Goal: Information Seeking & Learning: Learn about a topic

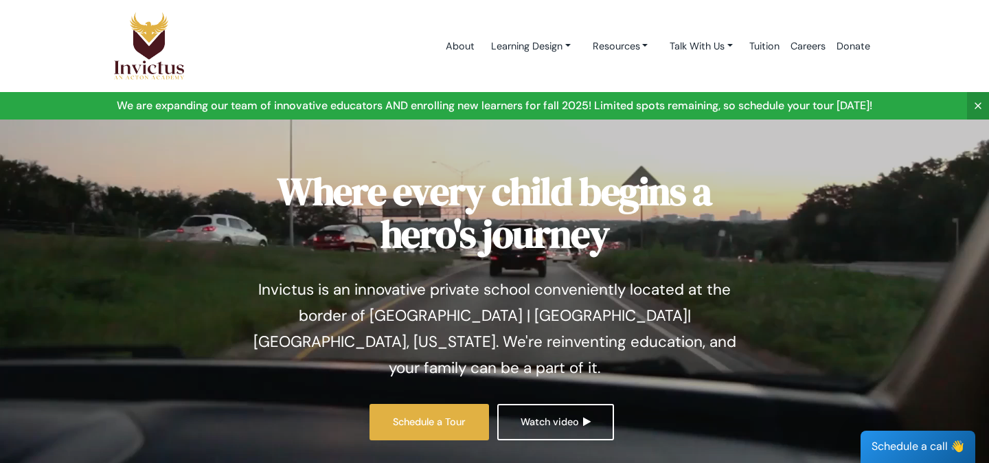
scroll to position [15, 0]
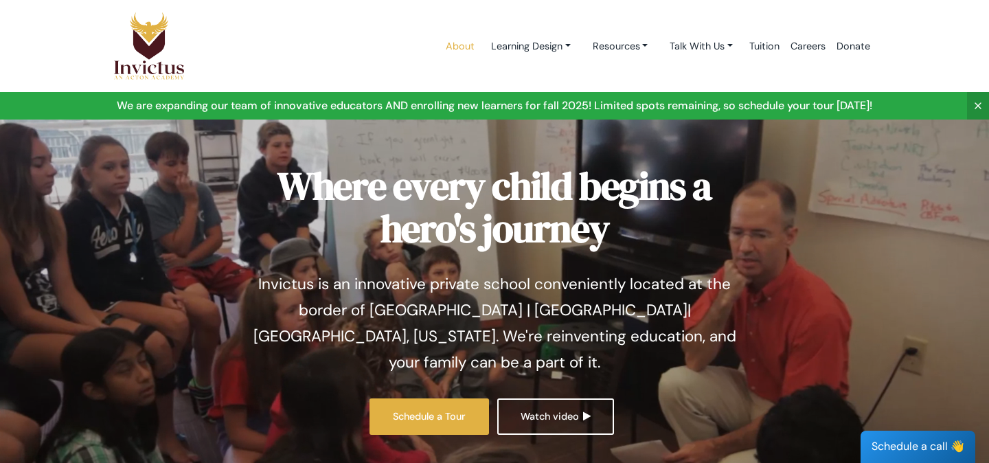
click at [440, 53] on link "About" at bounding box center [460, 46] width 40 height 58
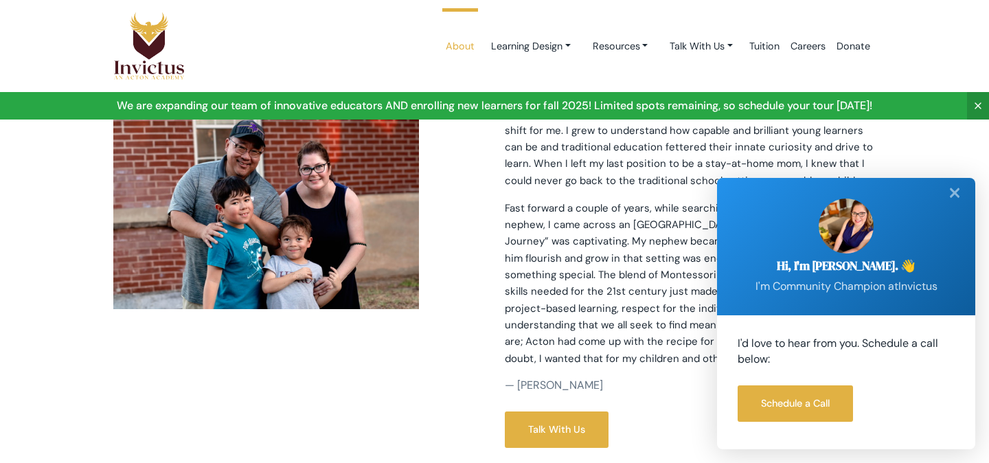
scroll to position [411, 0]
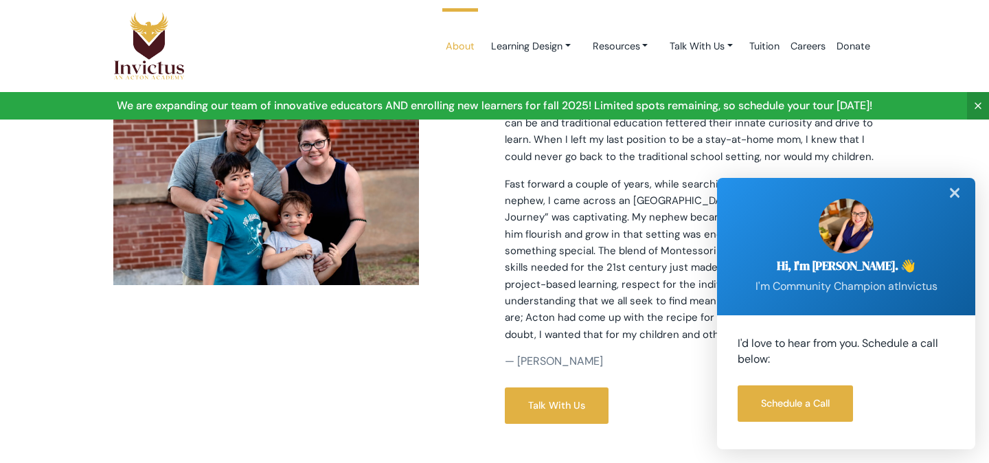
click at [954, 189] on div "✕" at bounding box center [954, 193] width 27 height 30
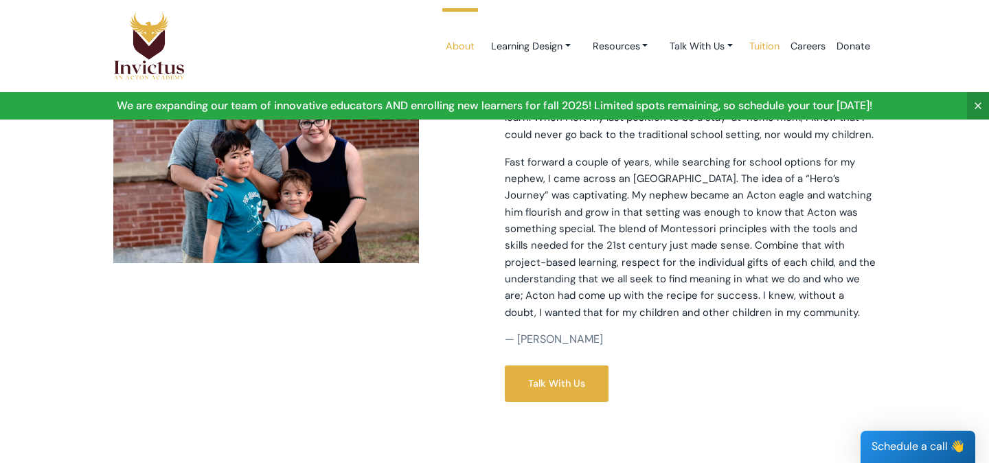
scroll to position [430, 0]
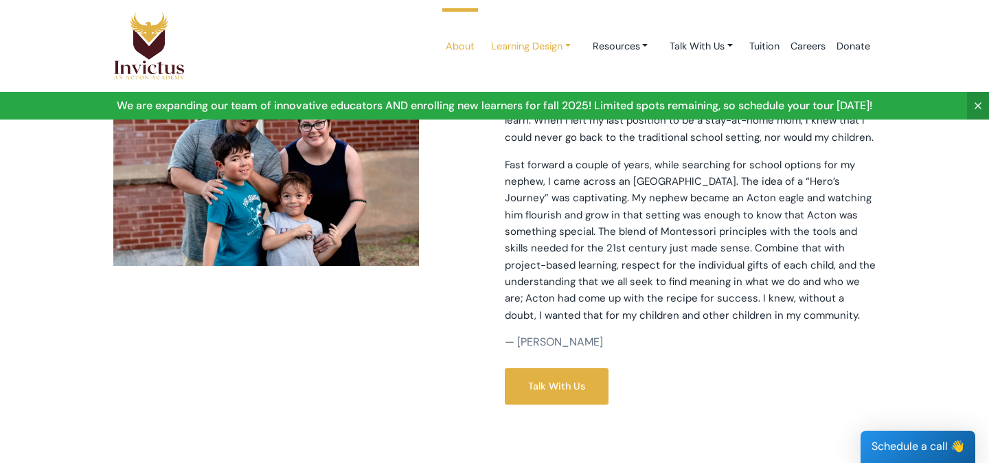
click at [530, 47] on link "Learning Design" at bounding box center [531, 46] width 102 height 25
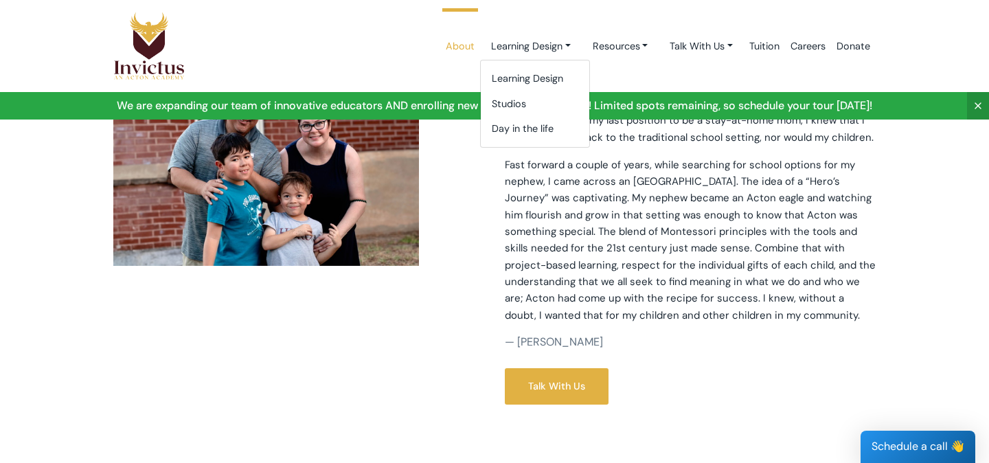
click at [519, 65] on div "Learning Design Studios Day in the life" at bounding box center [535, 104] width 110 height 88
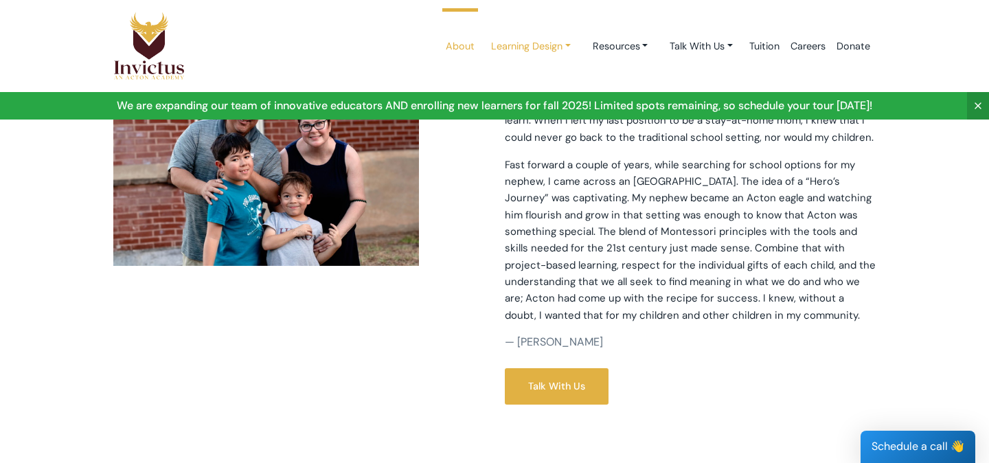
click at [511, 57] on link "Learning Design" at bounding box center [531, 46] width 102 height 25
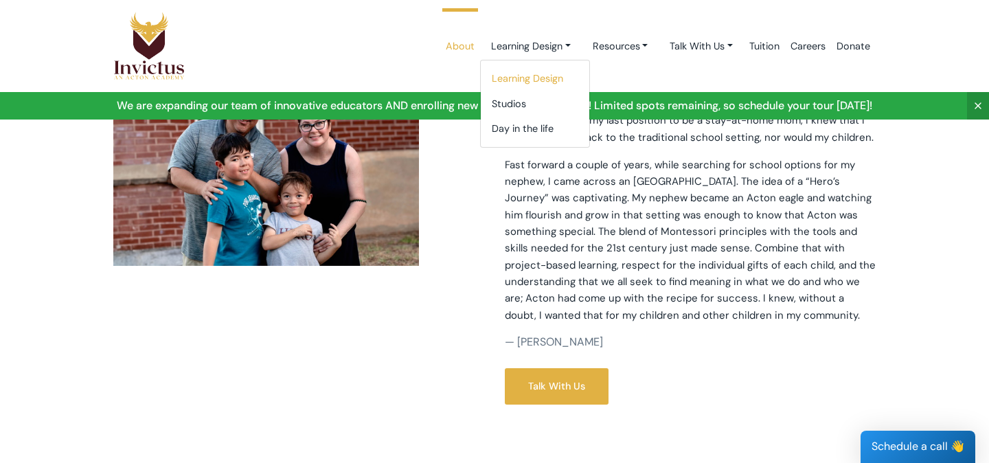
click at [510, 82] on link "Learning Design" at bounding box center [535, 78] width 109 height 25
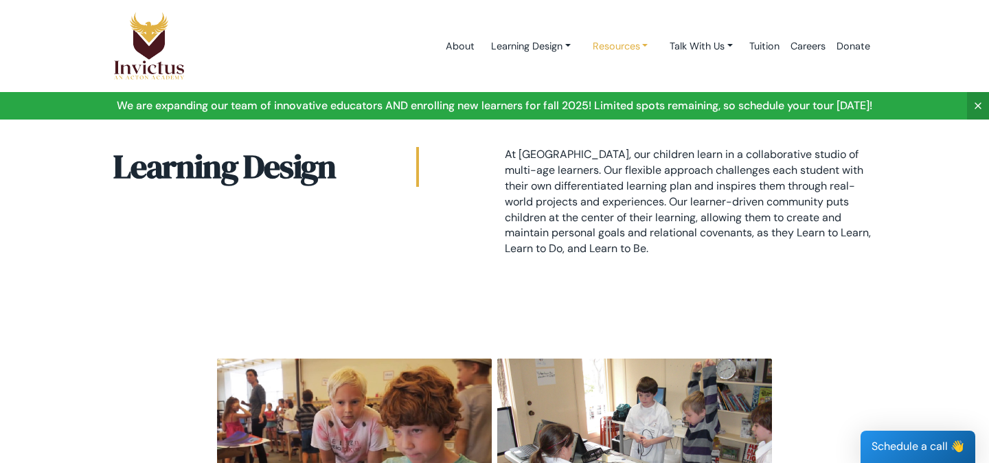
click at [598, 53] on link "Resources" at bounding box center [621, 46] width 78 height 25
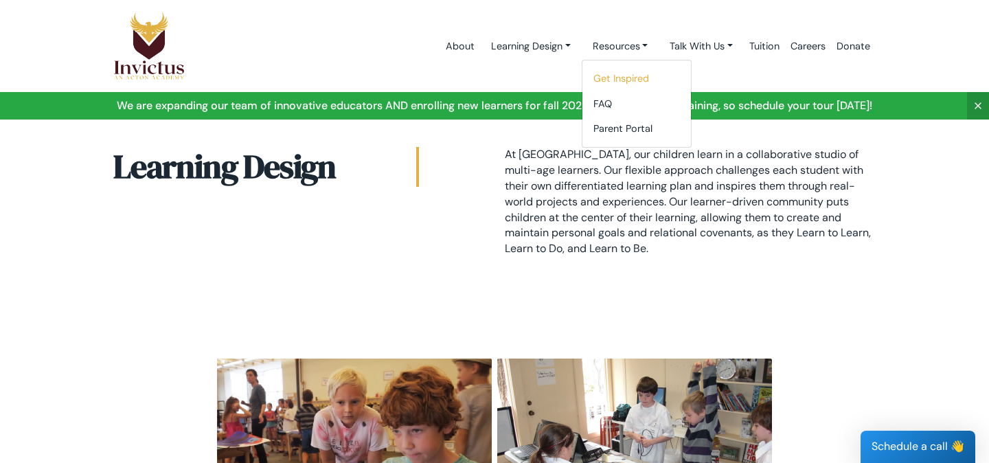
click at [598, 71] on link "Get Inspired" at bounding box center [637, 78] width 109 height 25
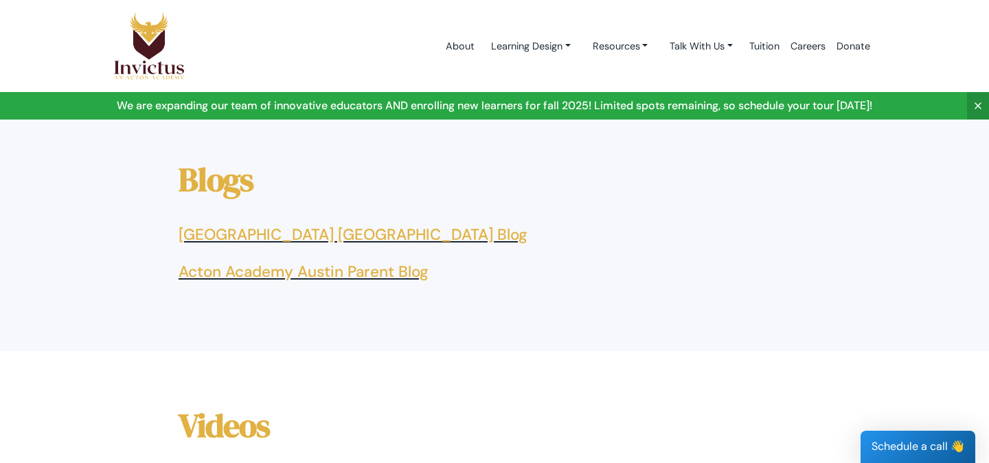
scroll to position [595, 0]
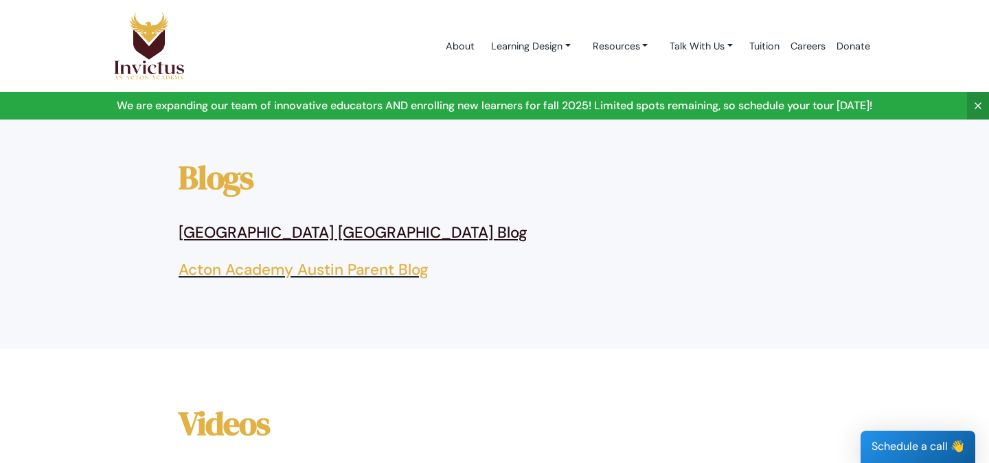
click at [412, 238] on link "Acton Academy Austin Elementary Blog" at bounding box center [353, 233] width 349 height 20
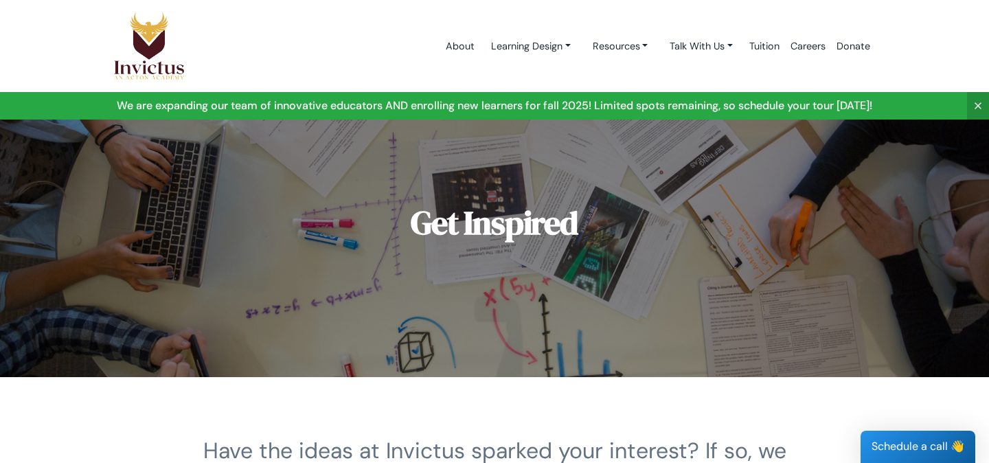
scroll to position [0, 0]
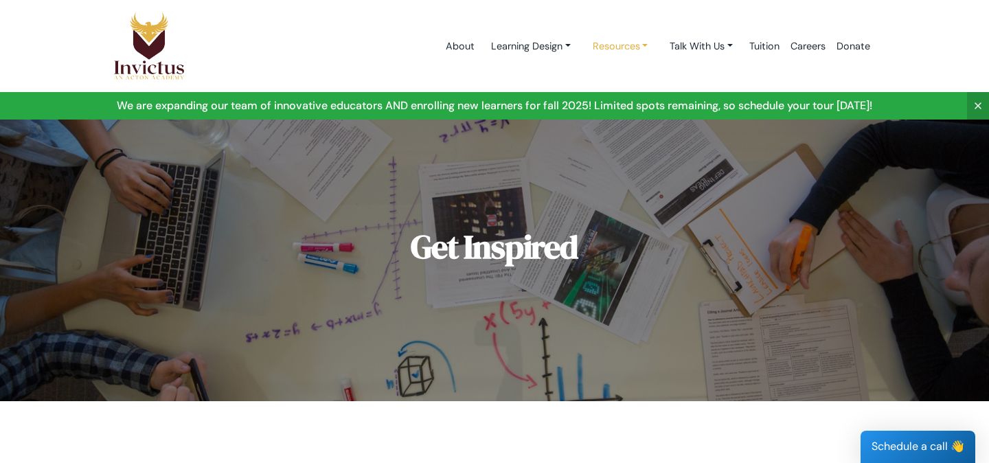
click at [601, 42] on link "Resources" at bounding box center [621, 46] width 78 height 25
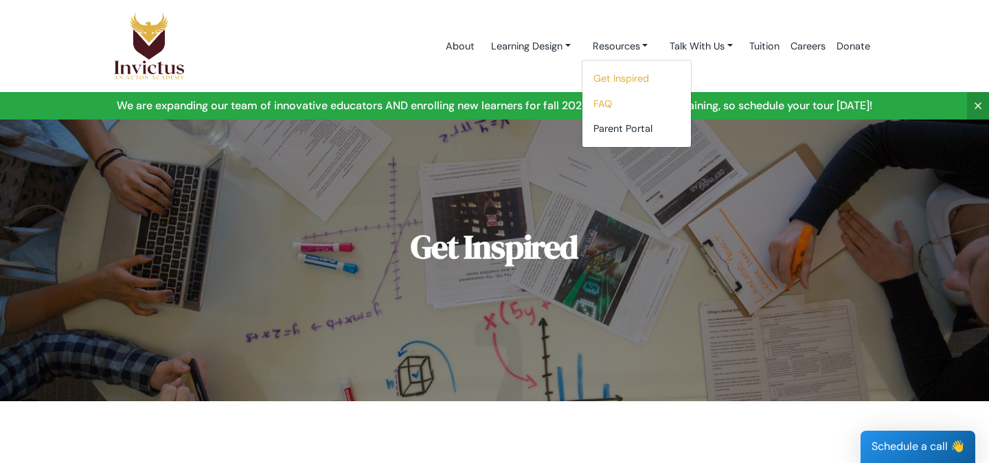
click at [610, 108] on link "FAQ" at bounding box center [637, 103] width 109 height 25
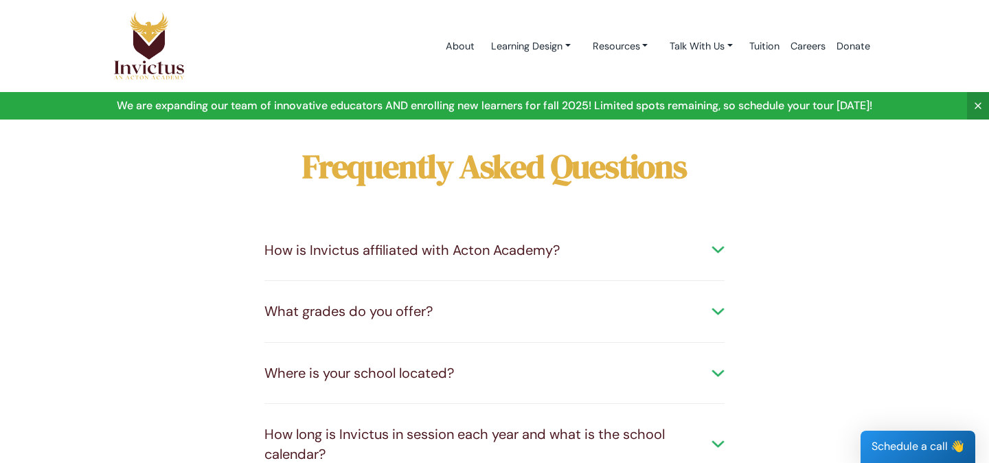
click at [546, 248] on div "How is Invictus affiliated with Acton Academy?" at bounding box center [495, 250] width 460 height 20
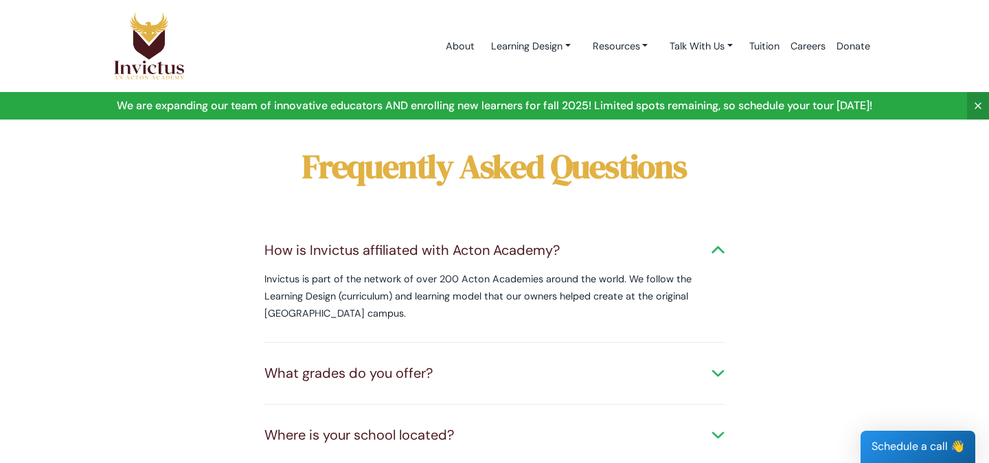
scroll to position [60, 0]
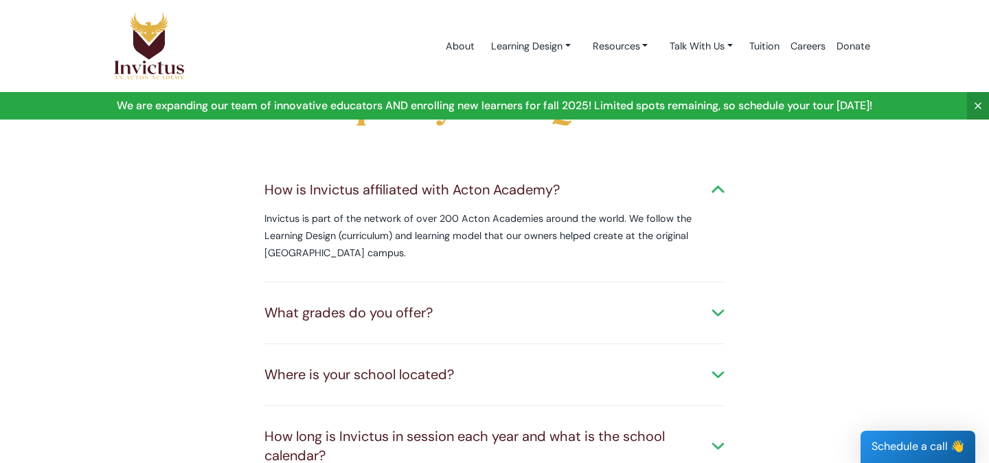
click at [472, 327] on div "What grades do you offer? Invictus currently offers two studios: Spark (ages 3.…" at bounding box center [495, 313] width 460 height 62
click at [454, 306] on div "What grades do you offer?" at bounding box center [495, 313] width 460 height 20
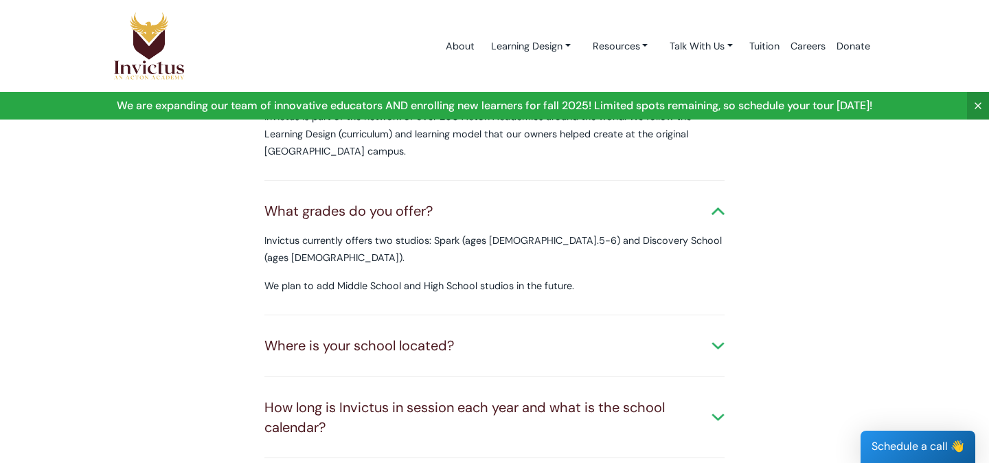
scroll to position [183, 0]
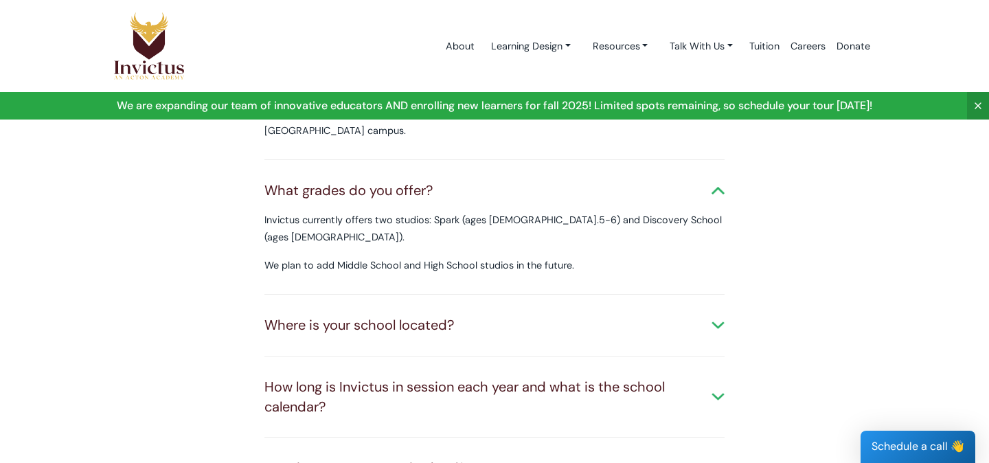
click at [473, 326] on div "Where is your school located? Our new location is where Leander meets Liberty H…" at bounding box center [495, 326] width 460 height 62
click at [462, 315] on div "Where is your school located?" at bounding box center [495, 325] width 460 height 20
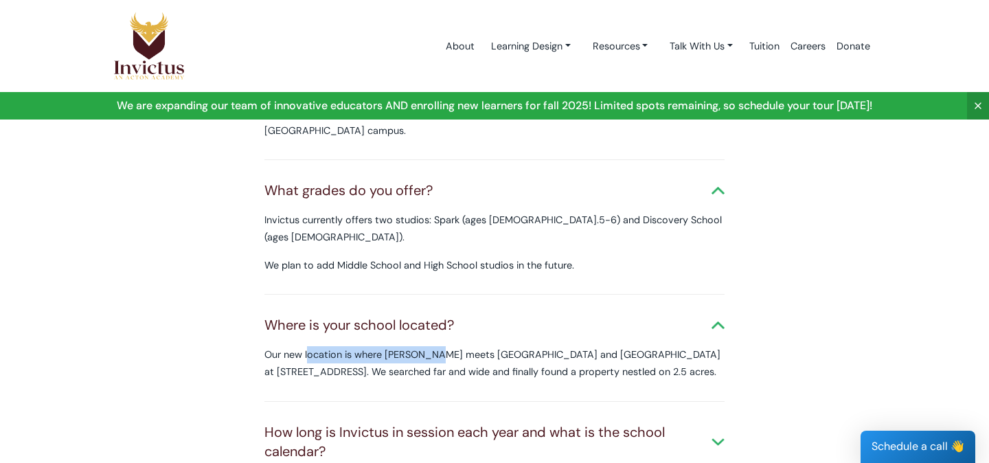
drag, startPoint x: 389, startPoint y: 331, endPoint x: 567, endPoint y: 322, distance: 178.2
click at [568, 322] on div "Where is your school located? Our new location is where Leander meets Liberty H…" at bounding box center [495, 348] width 460 height 107
click at [567, 346] on p "Our new location is where Leander meets Liberty Hill and Georgetown at 10000 We…" at bounding box center [495, 363] width 460 height 34
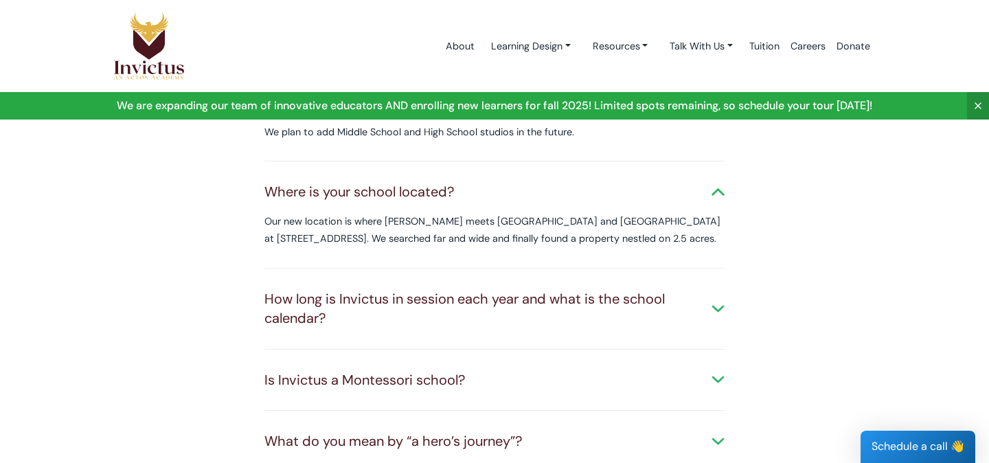
scroll to position [324, 0]
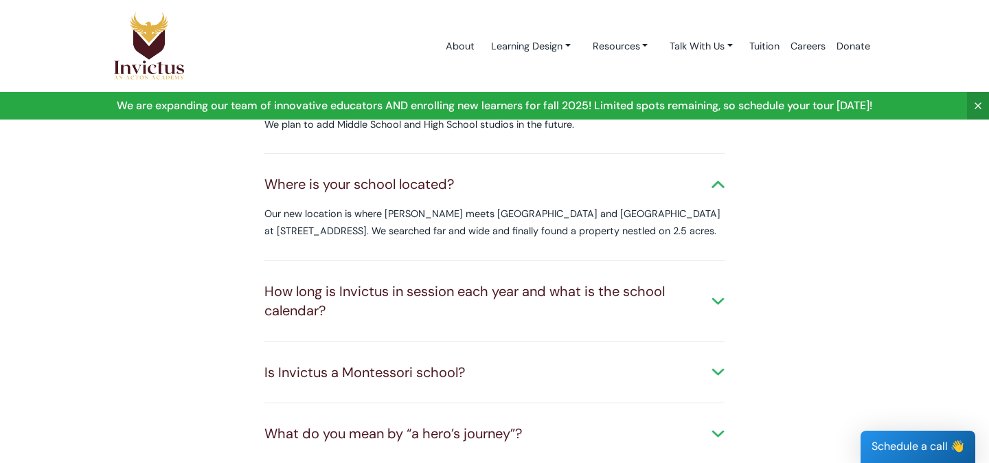
click at [680, 295] on div "How long is Invictus in session each year and what is the school calendar?" at bounding box center [495, 301] width 460 height 39
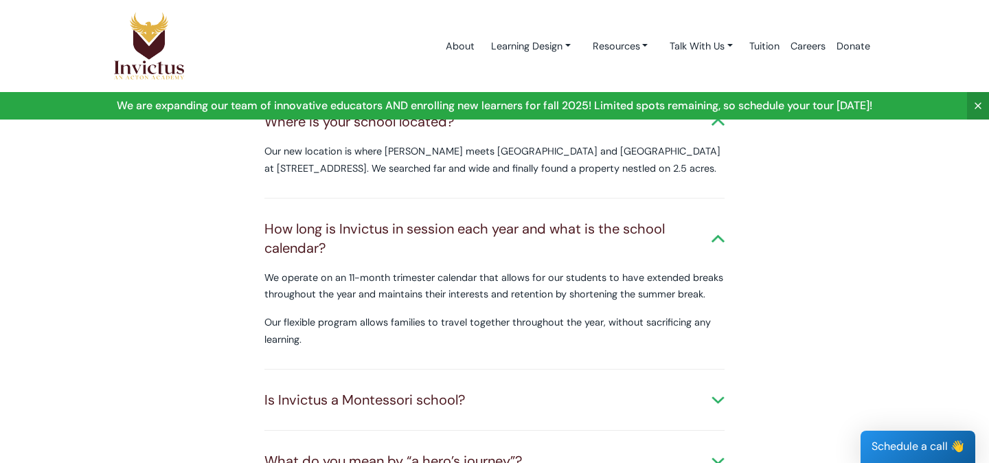
scroll to position [388, 0]
click at [485, 370] on div "Is Invictus a Montessori school? We respect and incorporate Maria Montessori’s …" at bounding box center [495, 399] width 460 height 62
click at [429, 389] on div "Is Invictus a Montessori school?" at bounding box center [495, 399] width 460 height 20
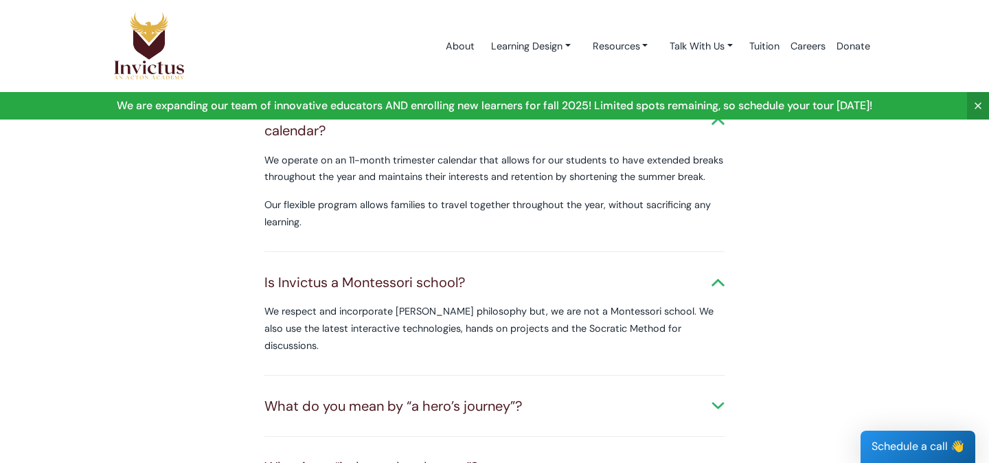
scroll to position [504, 0]
click at [429, 396] on div "What do you mean by “a hero’s journey”?" at bounding box center [495, 406] width 460 height 20
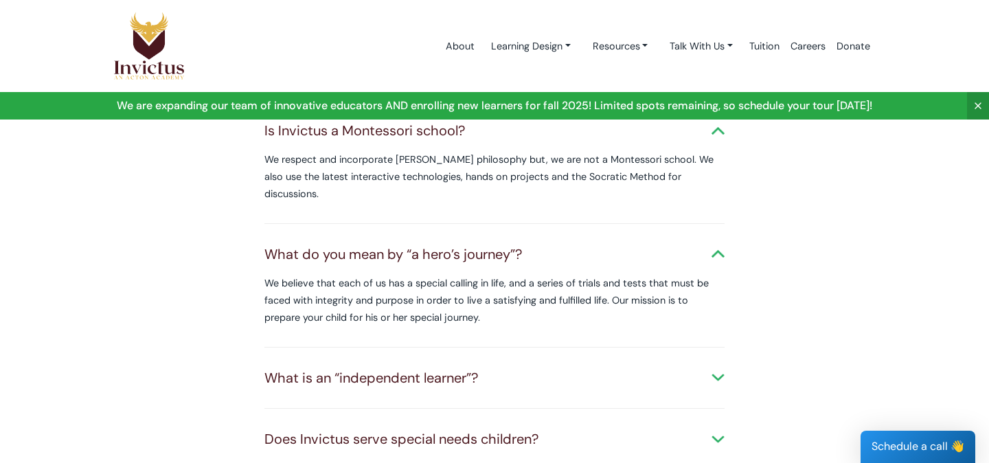
scroll to position [660, 0]
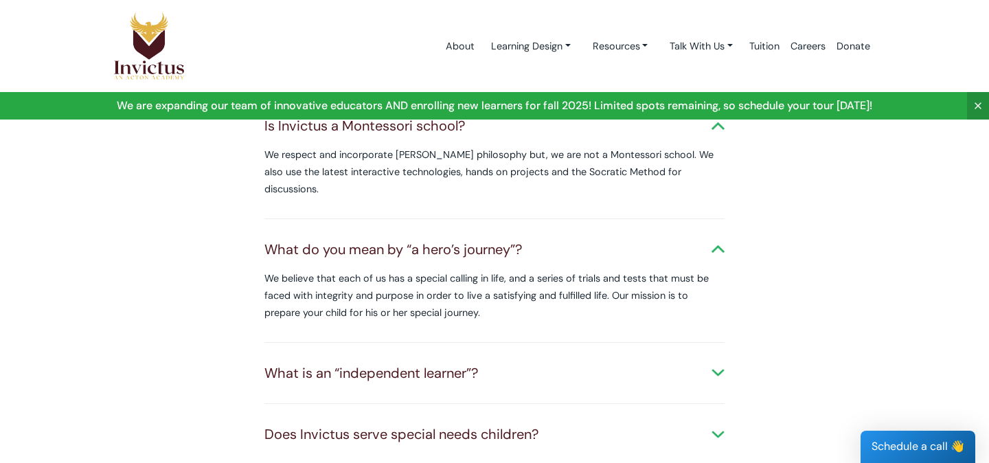
click at [427, 363] on div "What is an “independent learner”?" at bounding box center [495, 373] width 460 height 20
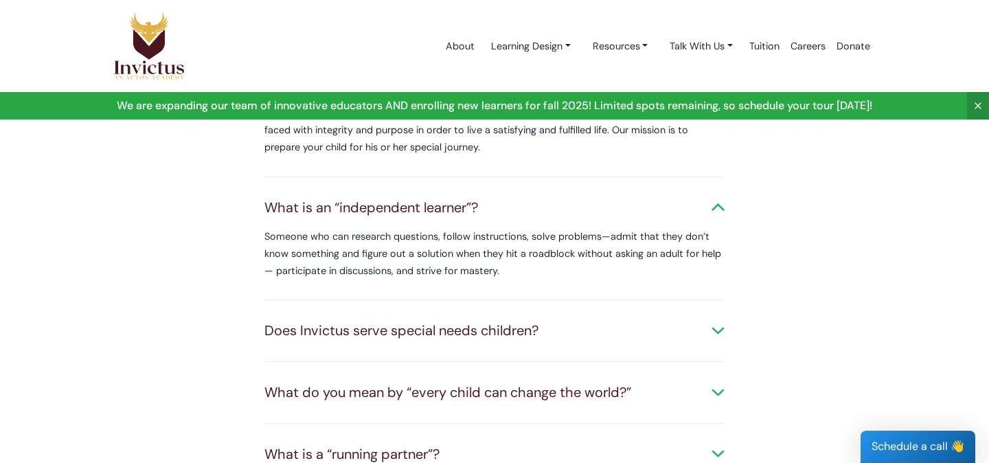
scroll to position [832, 0]
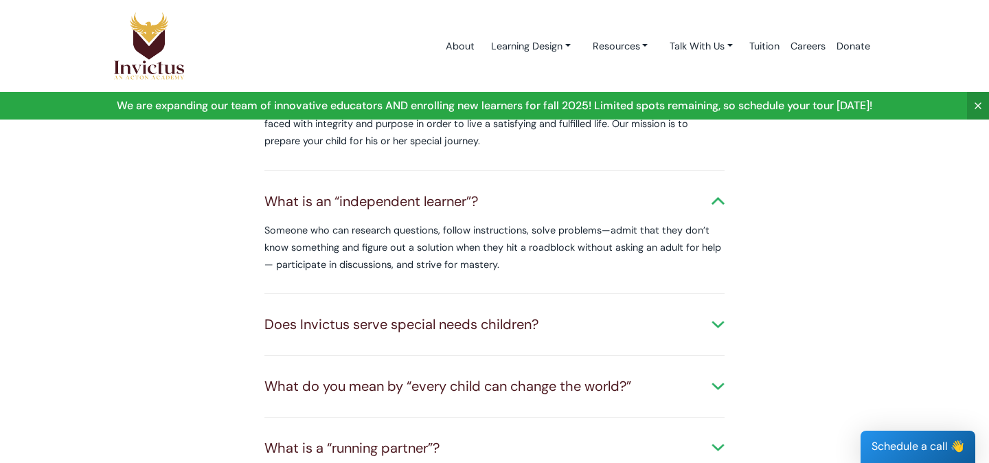
click at [425, 322] on div "Does Invictus serve special needs children? We are not trained to serve childre…" at bounding box center [495, 325] width 460 height 62
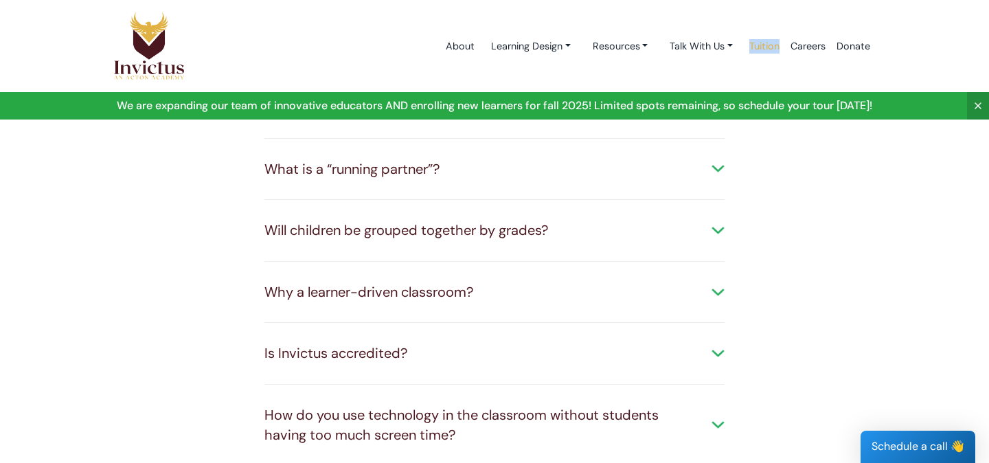
scroll to position [1113, 0]
click at [460, 321] on div "Is Invictus accredited? Yes the school is accredited through the International …" at bounding box center [495, 352] width 460 height 62
click at [390, 342] on div "Is Invictus accredited?" at bounding box center [495, 352] width 460 height 20
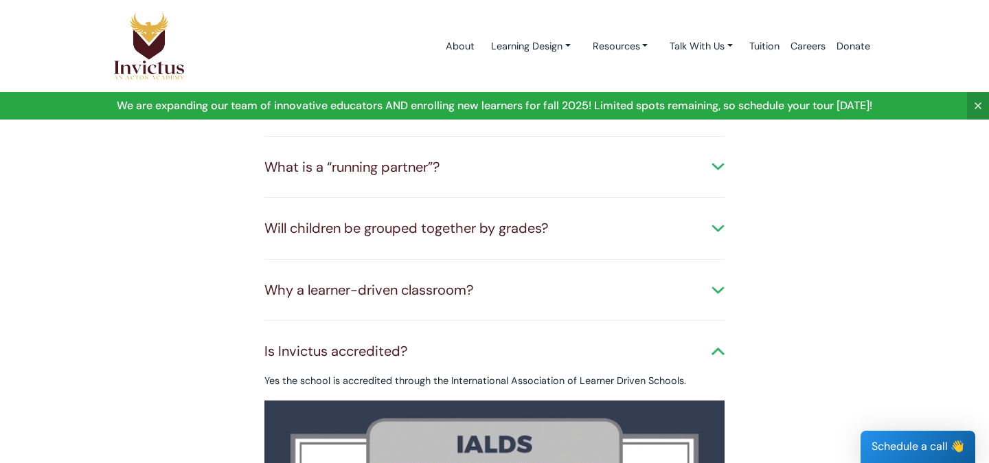
click at [390, 342] on div "Is Invictus accredited?" at bounding box center [495, 352] width 460 height 20
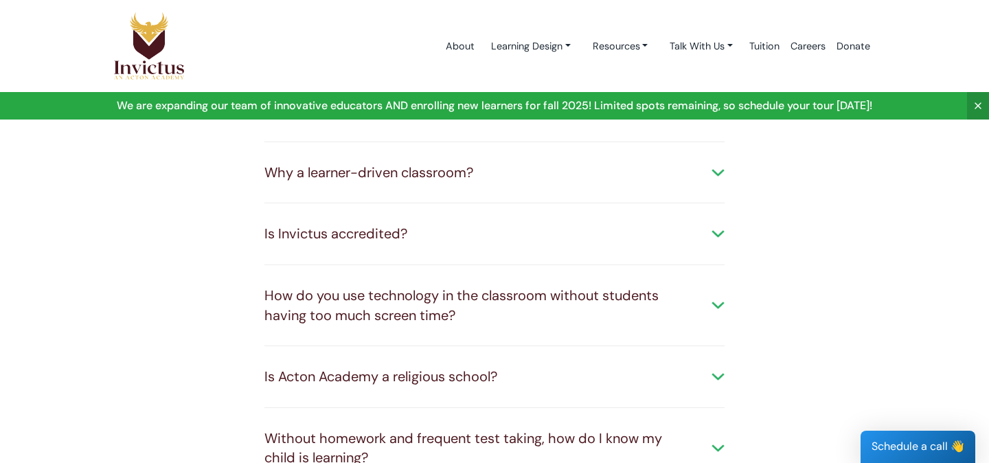
scroll to position [1263, 0]
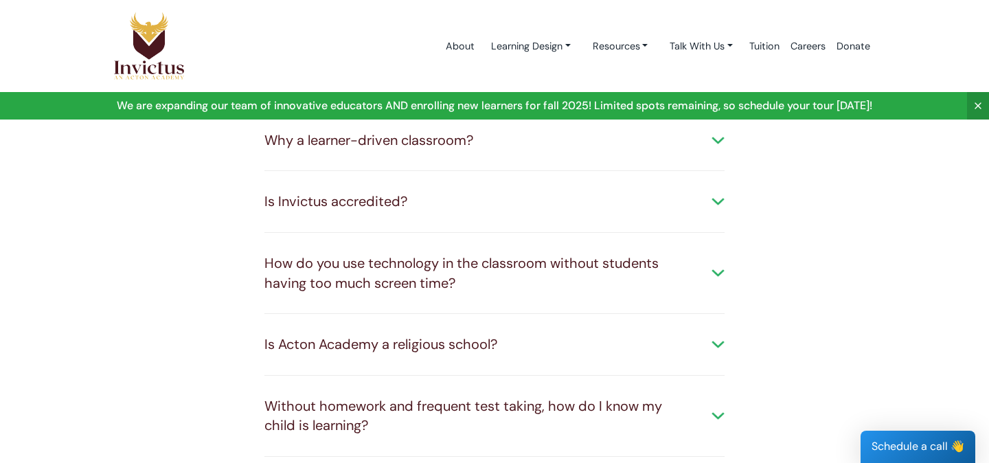
click at [390, 335] on div "Is Acton Academy a religious school?" at bounding box center [495, 345] width 460 height 20
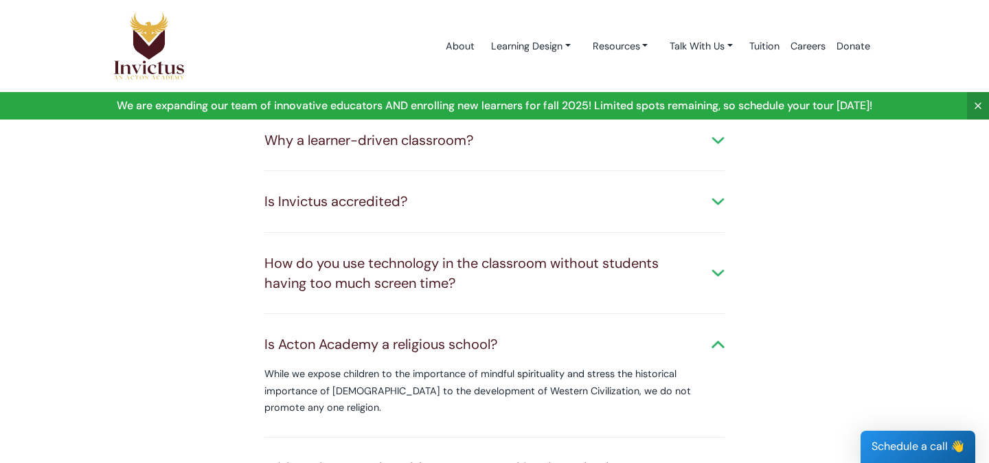
click at [390, 335] on div "Is Acton Academy a religious school?" at bounding box center [495, 345] width 460 height 20
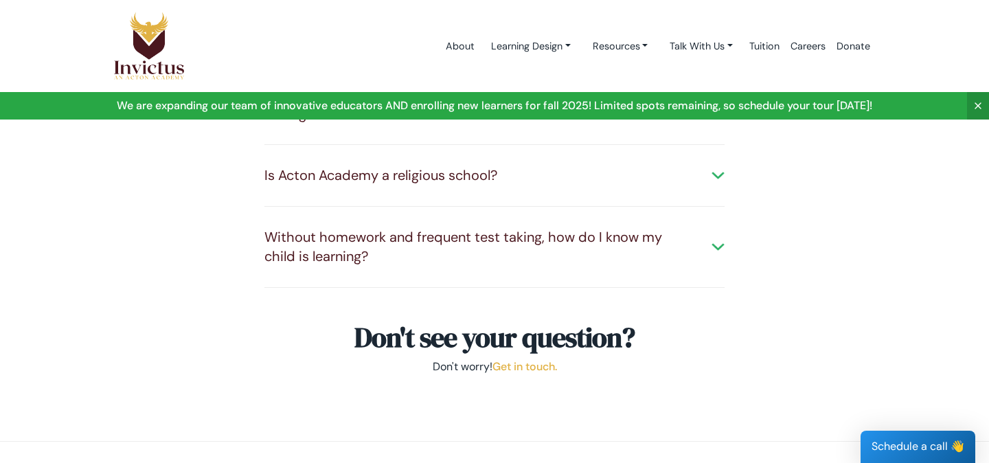
scroll to position [1433, 0]
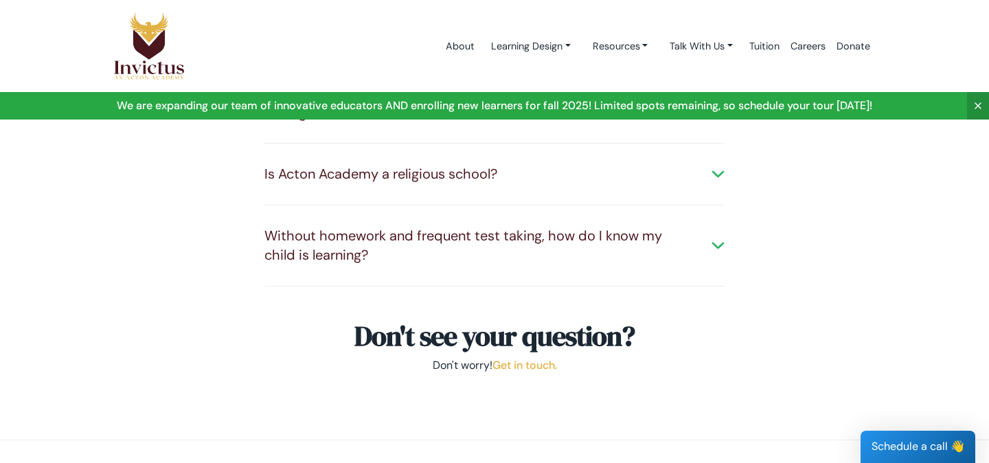
click at [420, 205] on div "Without homework and frequent test taking, how do I know my child is learning? …" at bounding box center [495, 245] width 460 height 81
click at [397, 226] on div "Without homework and frequent test taking, how do I know my child is learning?" at bounding box center [495, 245] width 460 height 39
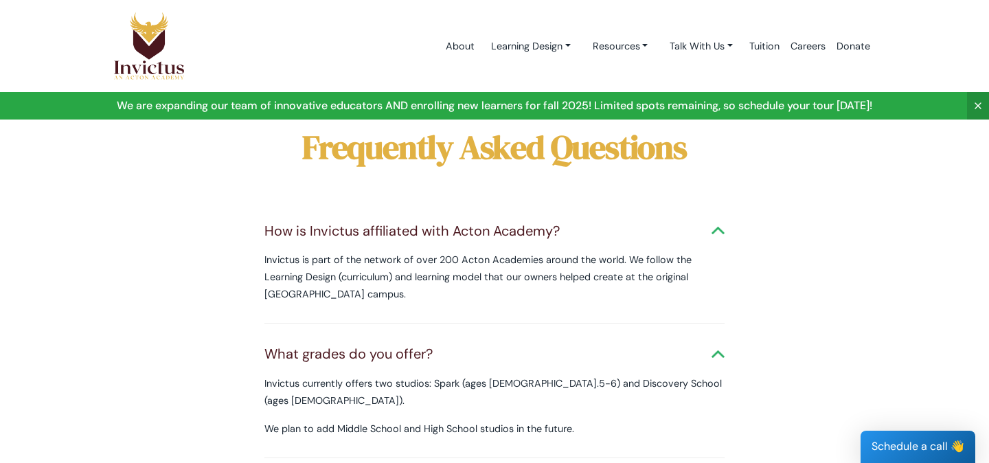
scroll to position [0, 0]
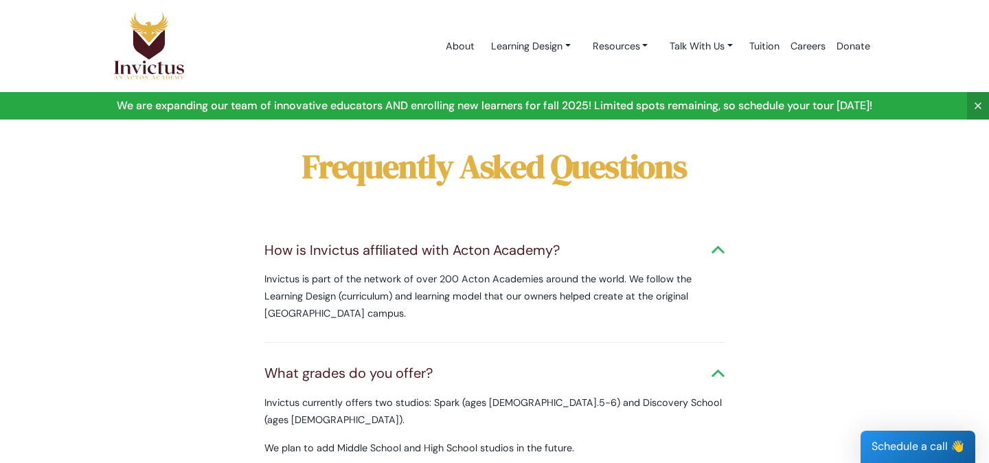
click at [147, 32] on img at bounding box center [148, 46] width 71 height 69
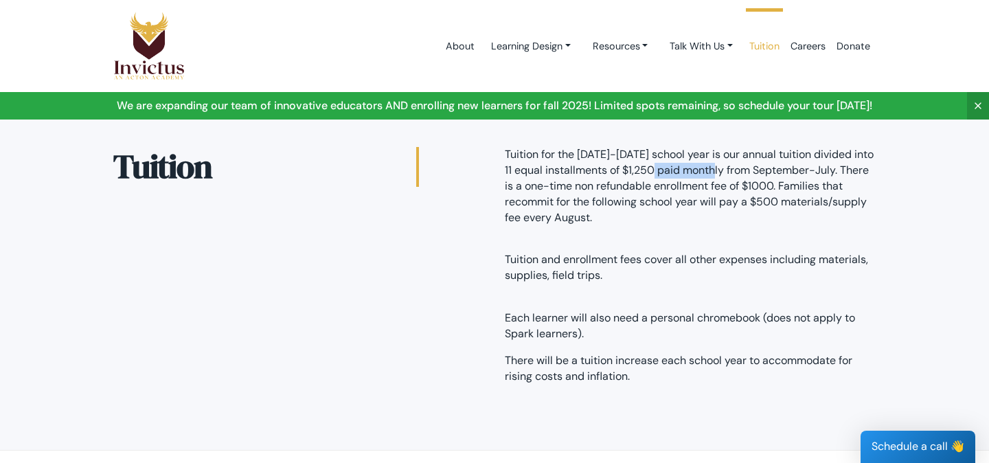
drag, startPoint x: 609, startPoint y: 170, endPoint x: 664, endPoint y: 169, distance: 55.0
click at [664, 169] on p "Tuition for the 2023-2024 school year is our annual tuition divided into 11 equ…" at bounding box center [690, 186] width 371 height 78
click at [705, 184] on p "Tuition for the 2023-2024 school year is our annual tuition divided into 11 equ…" at bounding box center [690, 186] width 371 height 78
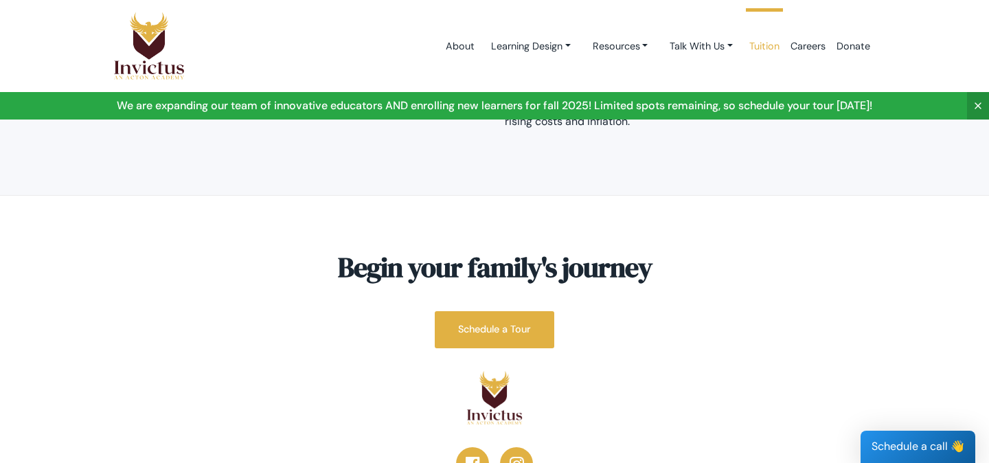
scroll to position [410, 0]
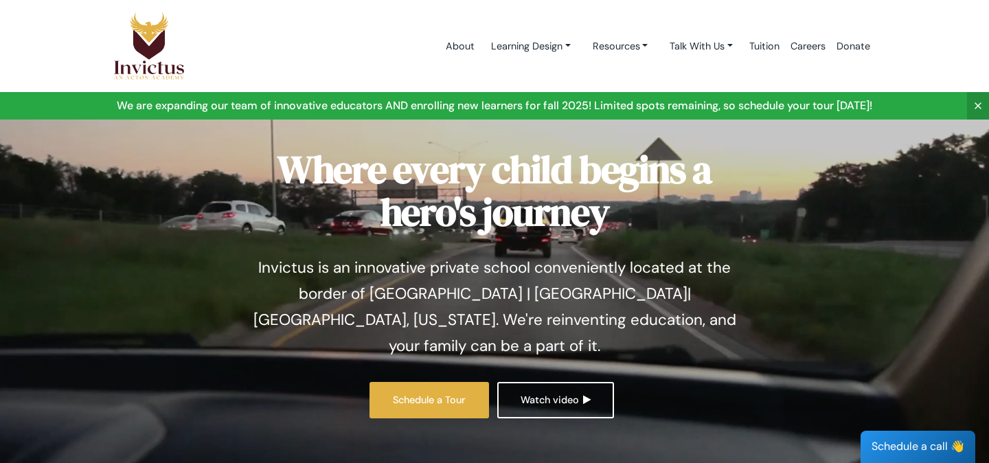
scroll to position [33, 0]
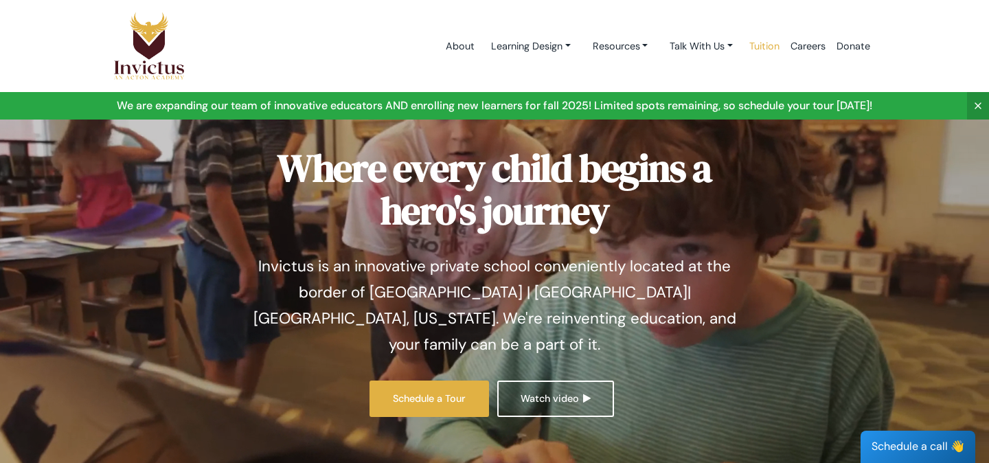
click at [768, 44] on link "Tuition" at bounding box center [764, 46] width 41 height 58
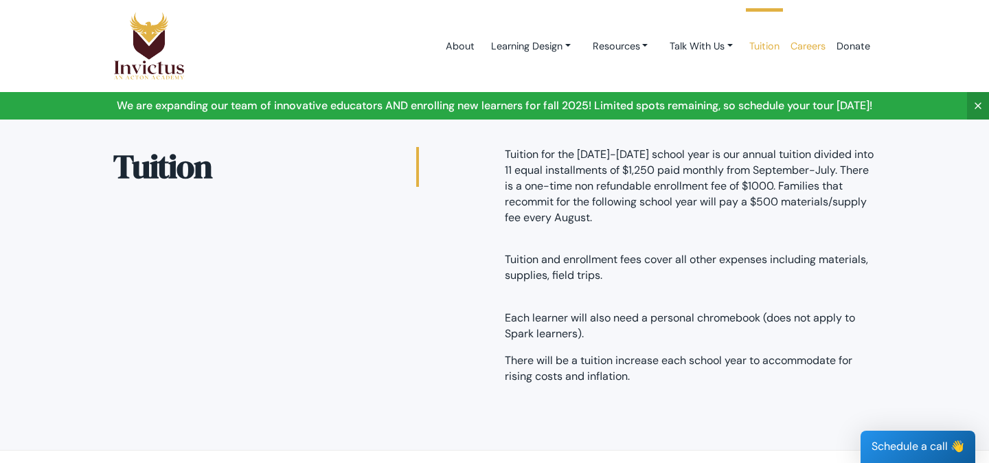
click at [809, 52] on link "Careers" at bounding box center [808, 46] width 46 height 58
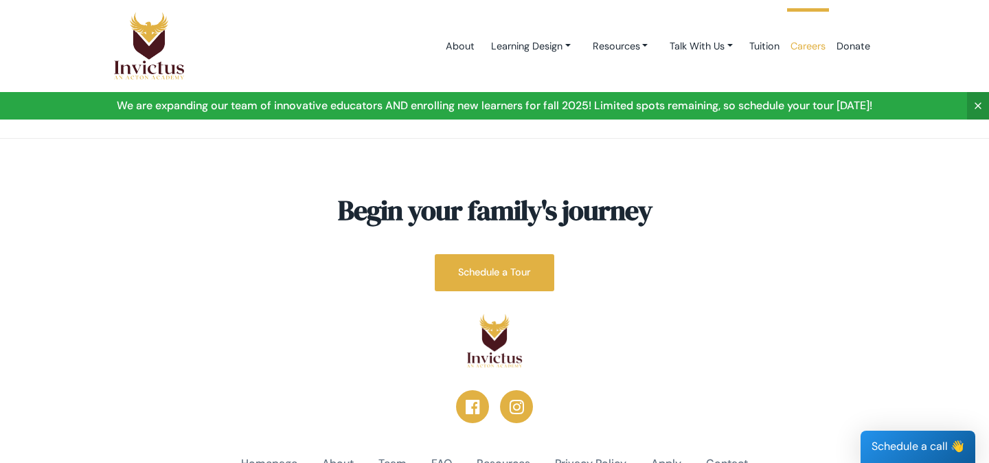
scroll to position [2066, 0]
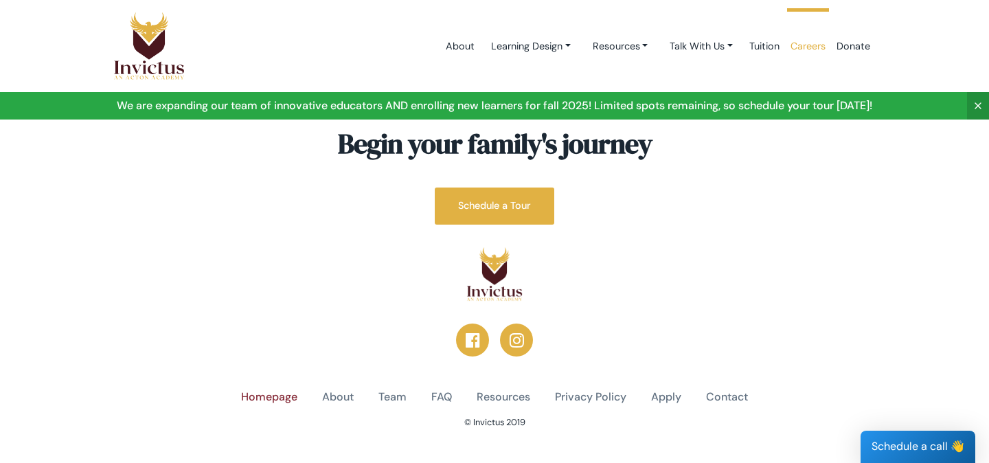
click at [279, 390] on link "Homepage" at bounding box center [269, 398] width 56 height 16
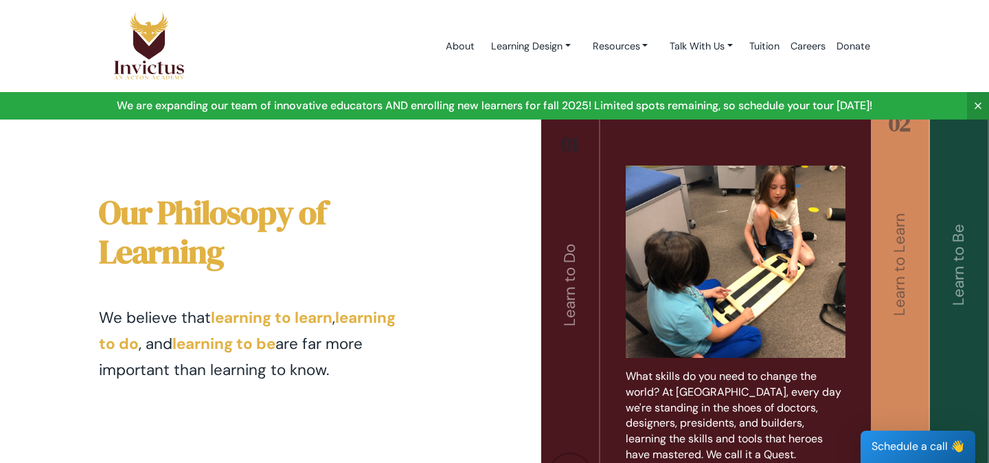
scroll to position [2809, 0]
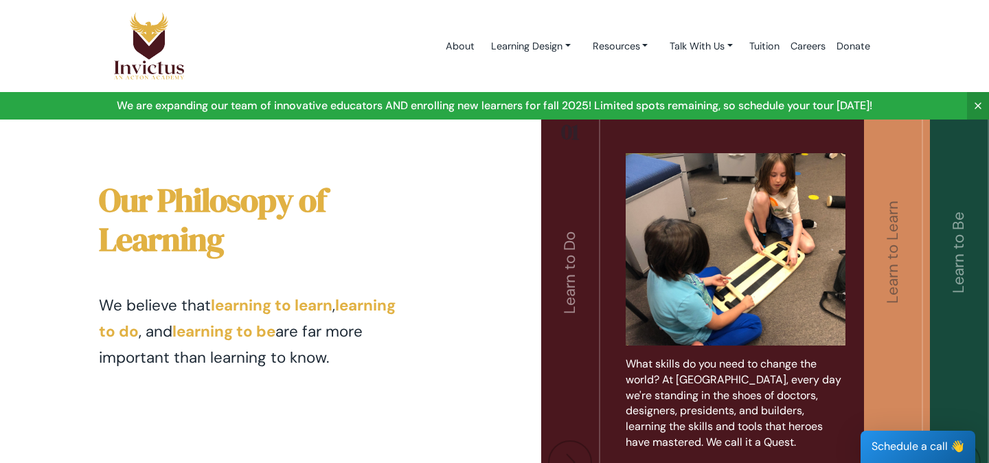
click at [893, 440] on img at bounding box center [893, 462] width 44 height 44
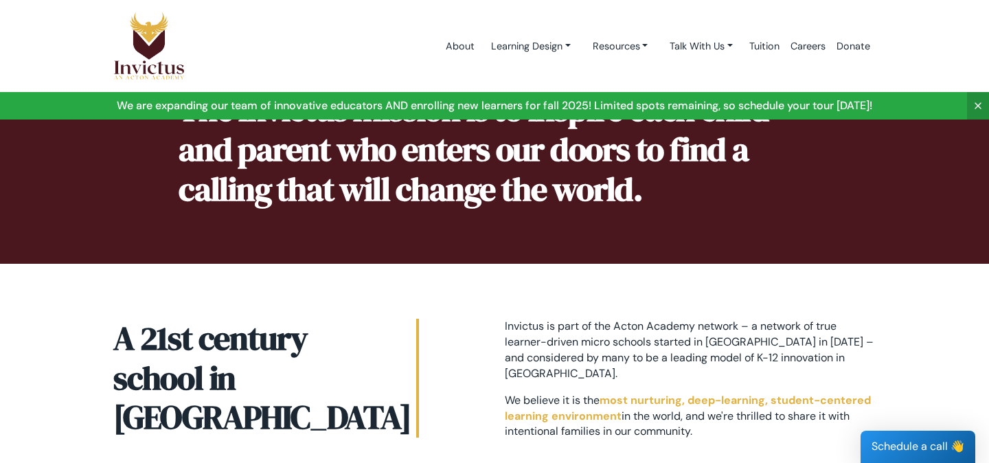
scroll to position [0, 0]
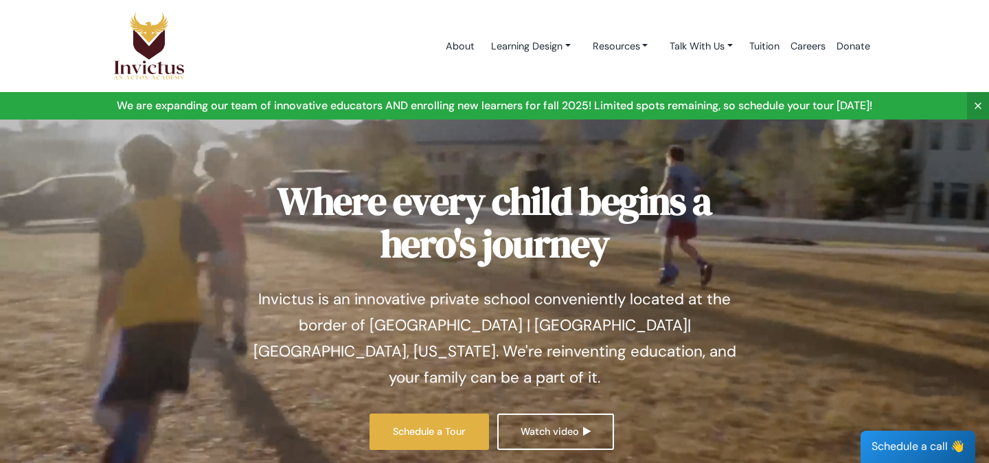
click at [636, 98] on link at bounding box center [494, 105] width 989 height 27
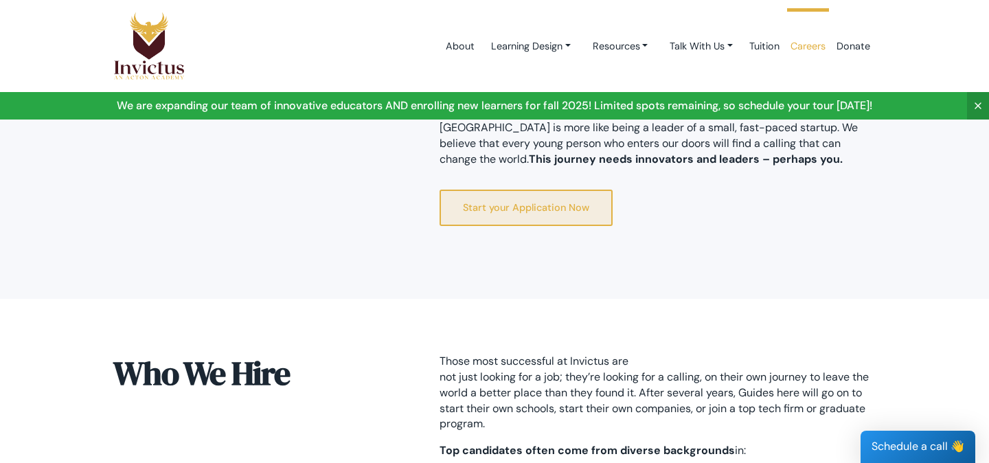
scroll to position [489, 0]
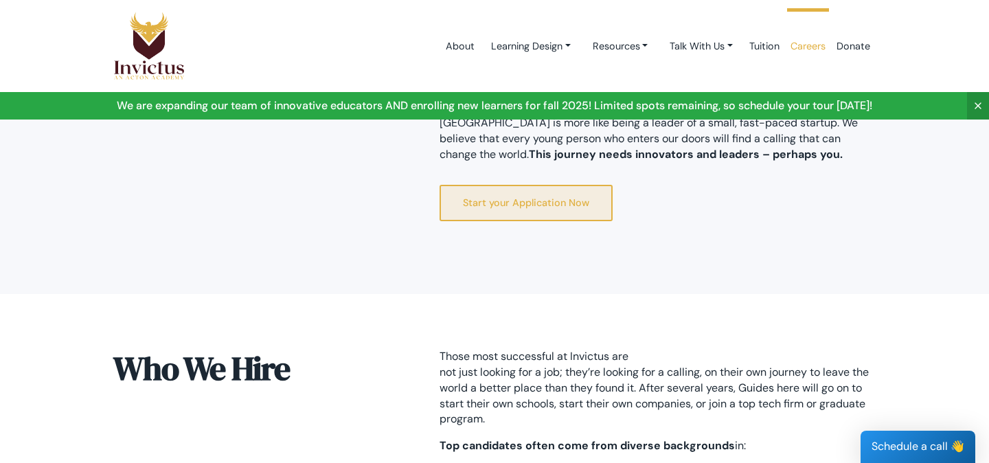
click at [604, 201] on link "Start your Application Now" at bounding box center [526, 203] width 173 height 36
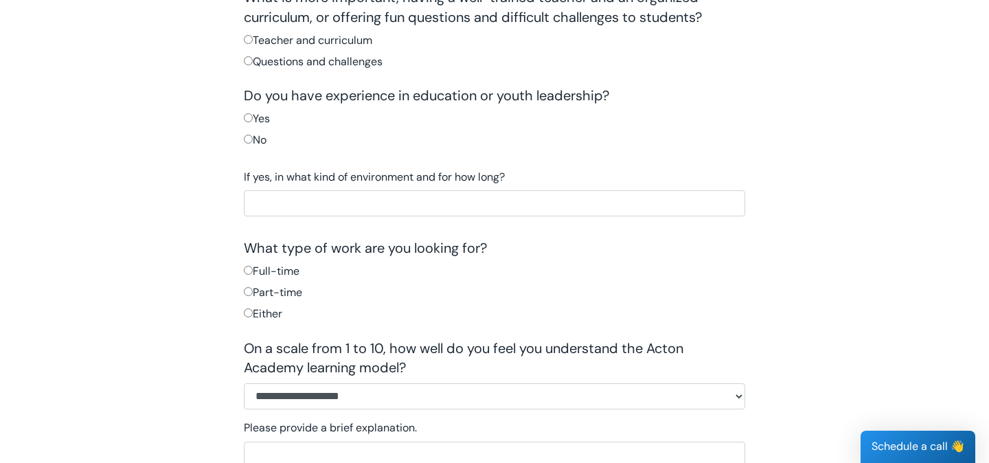
scroll to position [360, 0]
